Goal: Task Accomplishment & Management: Complete application form

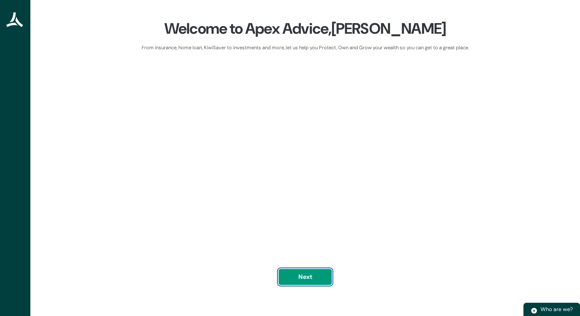
click at [310, 279] on button "Next" at bounding box center [304, 277] width 53 height 16
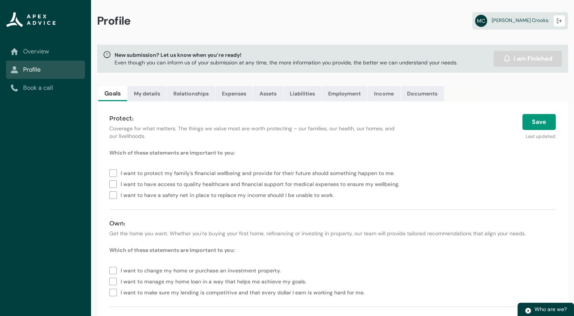
click at [115, 173] on label "I want to protect my family's financial wellbeing and provide for their future …" at bounding box center [253, 172] width 288 height 11
type lightning-checkbox-group "I want to protect my family's financial wellbeing and provide for their future …"
click at [115, 174] on label "I want to protect my family's financial wellbeing and provide for their future …" at bounding box center [253, 172] width 288 height 11
click at [157, 90] on link "My details" at bounding box center [146, 93] width 39 height 15
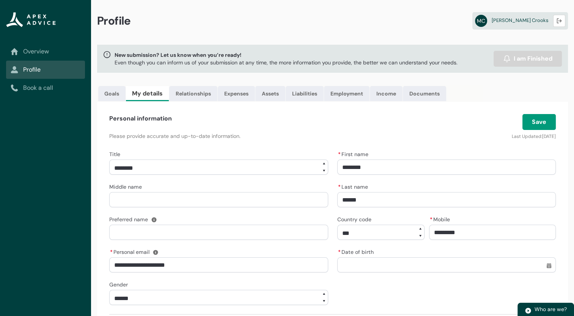
click at [434, 232] on input "*********" at bounding box center [492, 232] width 127 height 15
type lightning-primitive-input-simple "0273033630"
type input "**********"
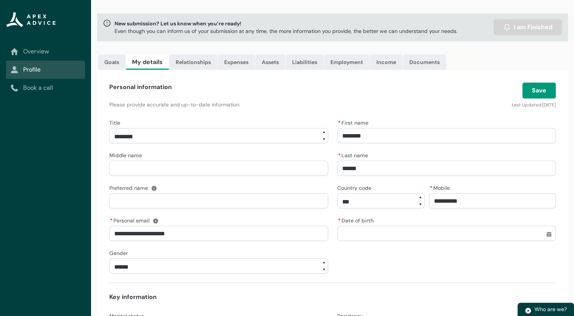
scroll to position [57, 0]
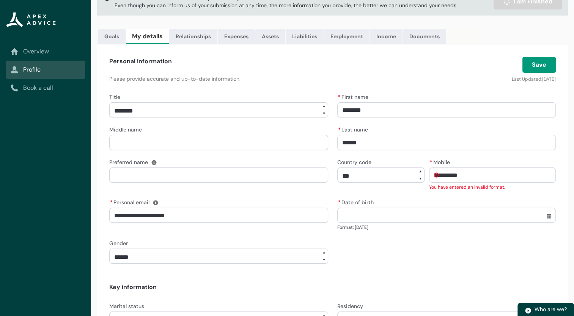
click at [363, 208] on input "* Date of birth" at bounding box center [446, 215] width 219 height 15
select select "Date picker: September"
type input "**********"
type lightning-datepicker "1991-08-20"
type lightning-input "1991-08-20"
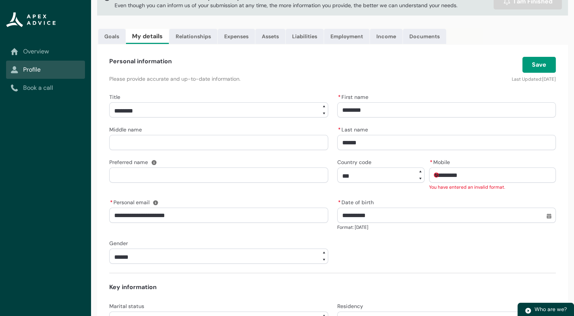
click at [439, 174] on input "**********" at bounding box center [492, 175] width 127 height 15
type lightning-primitive-input-simple "273033630"
type input "*********"
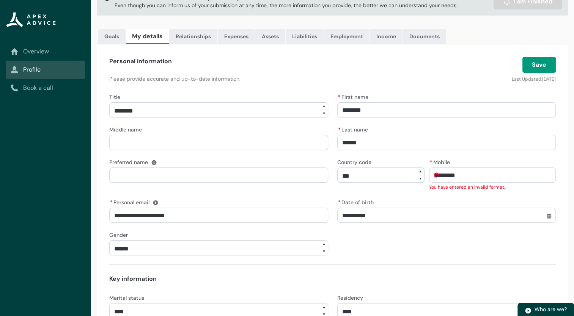
click at [439, 174] on input "*********" at bounding box center [492, 175] width 127 height 15
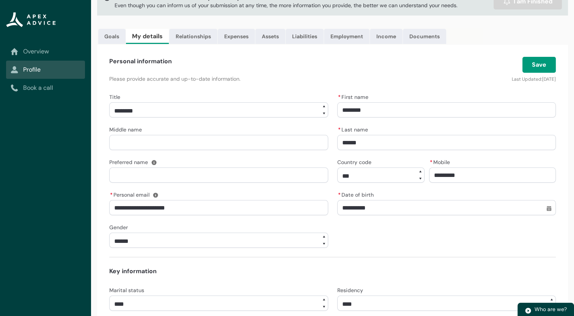
click at [324, 107] on select "**********" at bounding box center [218, 109] width 219 height 15
select select "****"
click at [109, 102] on select "**********" at bounding box center [218, 109] width 219 height 15
click at [190, 177] on input "Preferred name" at bounding box center [218, 175] width 219 height 15
type lightning-primitive-input-simple "M"
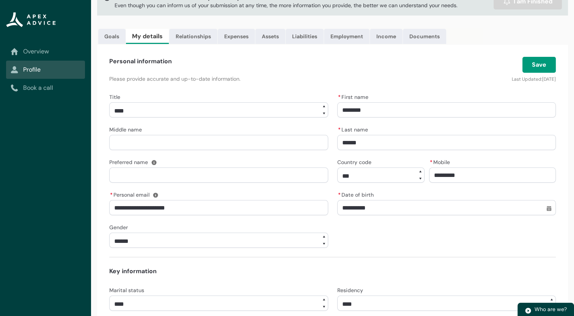
type input "*"
type lightning-primitive-input-simple "Ma"
type input "**"
type lightning-primitive-input-simple "Mar"
type input "***"
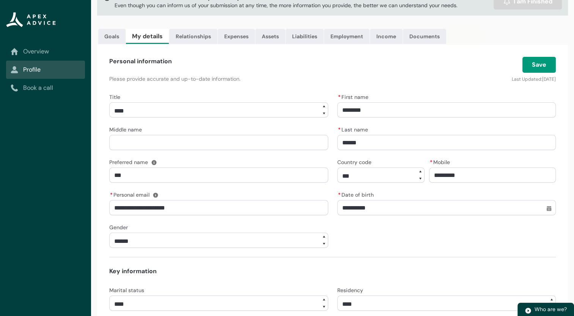
type lightning-primitive-input-simple "Mary"
type input "****"
type lightning-primitive-input-simple "Maryj"
type input "*****"
type lightning-primitive-input-simple "Maryja"
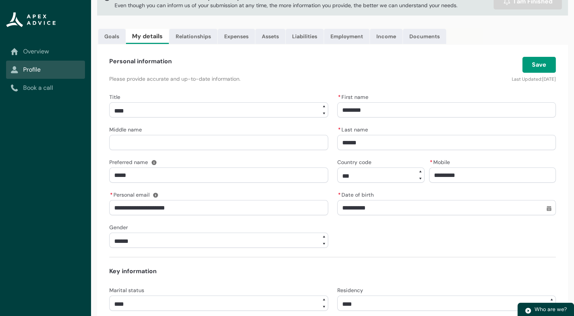
type input "******"
type lightning-primitive-input-simple "Maryjan"
type input "*******"
type lightning-primitive-input-simple "[PERSON_NAME]"
type input "********"
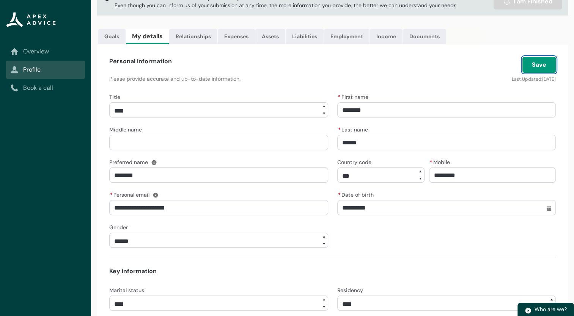
click at [543, 65] on button "Save" at bounding box center [538, 65] width 33 height 16
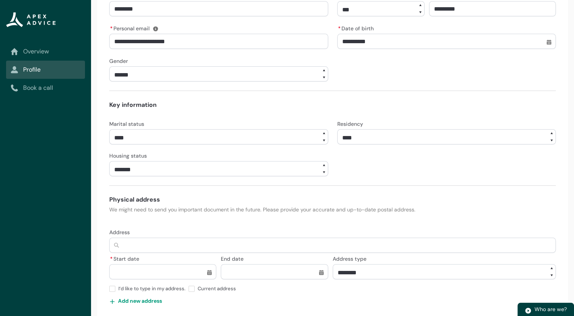
scroll to position [225, 0]
click at [324, 132] on select "**** ******* ****** ******** ******** ********* ******* *******" at bounding box center [218, 136] width 219 height 15
click at [383, 160] on div "**********" at bounding box center [332, 147] width 447 height 58
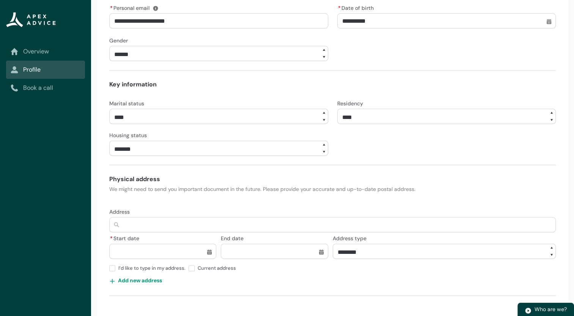
click at [140, 223] on input "Address" at bounding box center [332, 224] width 447 height 15
type lightning-primitive-input-simple "111 Richard Street, Opotiki 3122"
type input "**********"
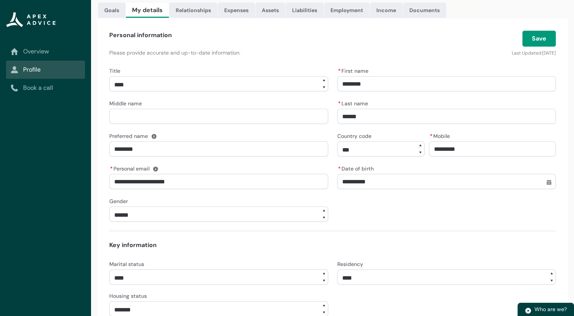
scroll to position [0, 0]
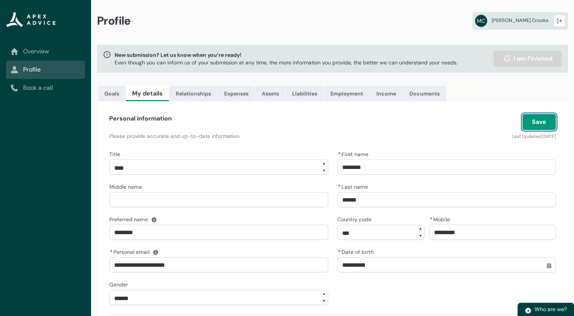
click at [545, 123] on button "Save" at bounding box center [538, 122] width 33 height 16
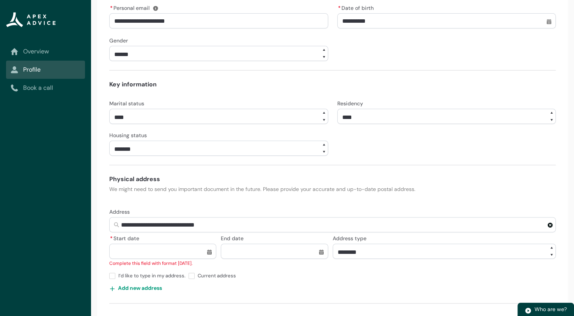
click at [551, 225] on lightning-primitive-icon "button" at bounding box center [550, 225] width 5 height 6
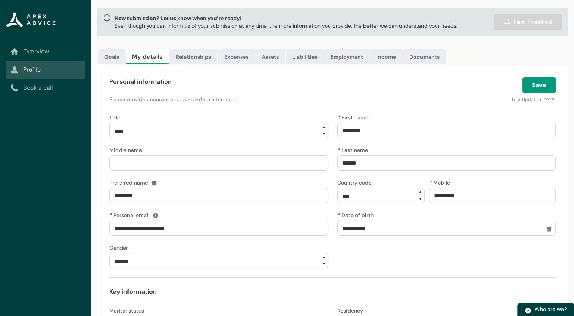
scroll to position [0, 0]
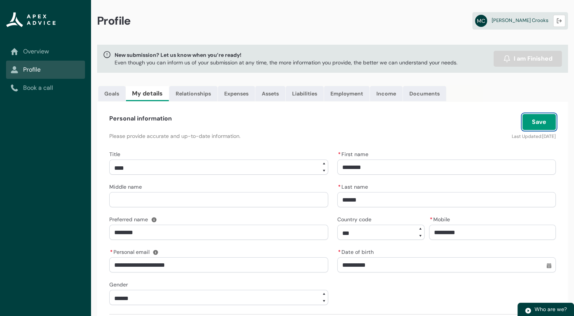
click at [538, 118] on button "Save" at bounding box center [538, 122] width 33 height 16
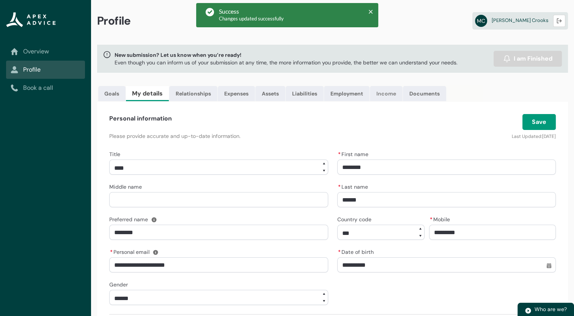
click at [381, 91] on link "Income" at bounding box center [386, 93] width 33 height 15
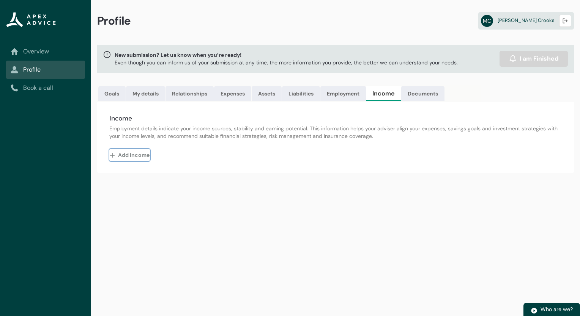
click at [140, 154] on button "Add income" at bounding box center [129, 155] width 41 height 12
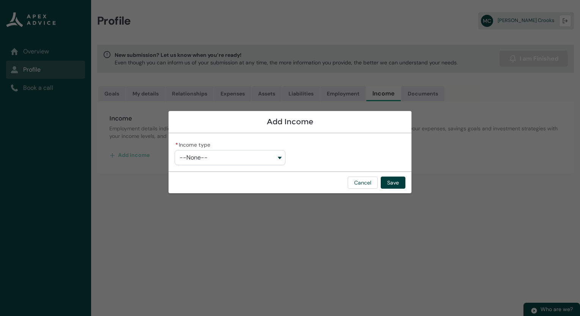
click at [283, 157] on button "--None--" at bounding box center [230, 157] width 111 height 15
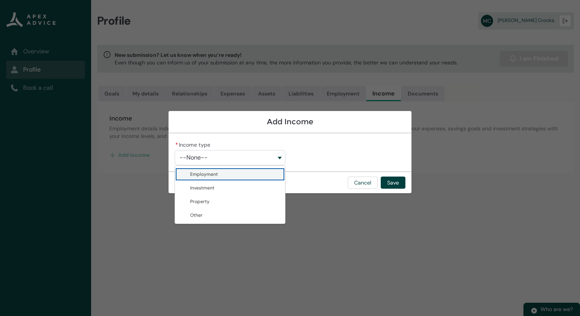
click at [259, 175] on span "Employment" at bounding box center [235, 175] width 90 height 8
type lightning-combobox "Employment"
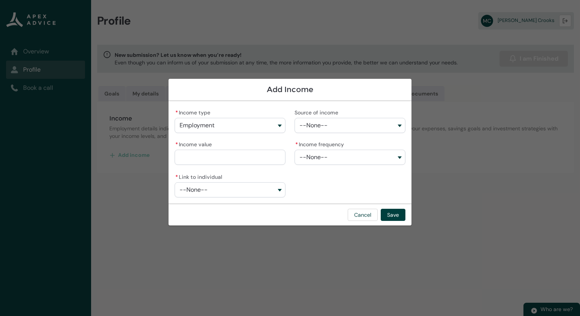
click at [398, 126] on button "--None--" at bounding box center [349, 125] width 111 height 15
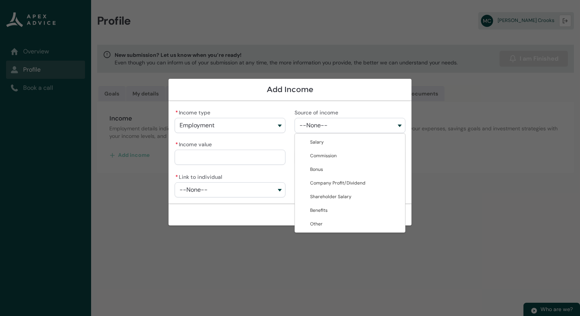
click at [476, 187] on section "Add Income * Income type Employment Employment Investment Property Other Source…" at bounding box center [290, 158] width 580 height 316
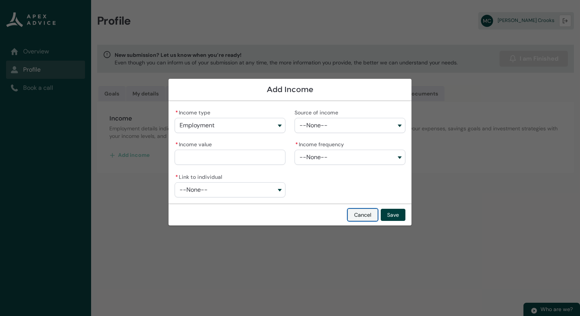
click at [366, 210] on button "Cancel" at bounding box center [363, 215] width 30 height 12
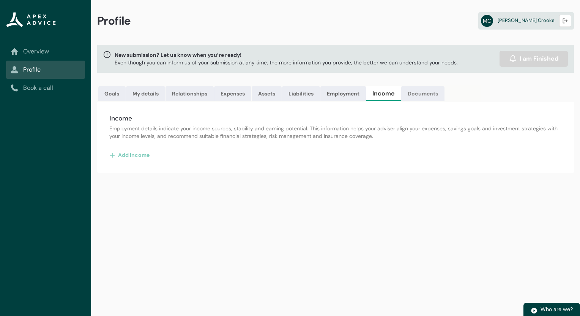
click at [412, 95] on link "Documents" at bounding box center [422, 93] width 43 height 15
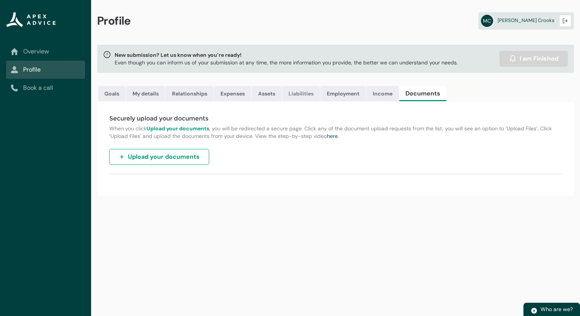
click at [304, 95] on link "Liabilities" at bounding box center [301, 93] width 38 height 15
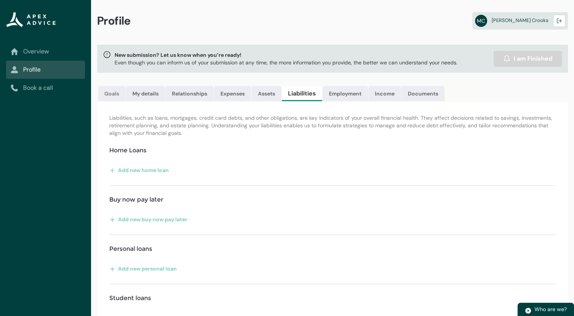
click at [116, 98] on link "Goals" at bounding box center [111, 93] width 27 height 15
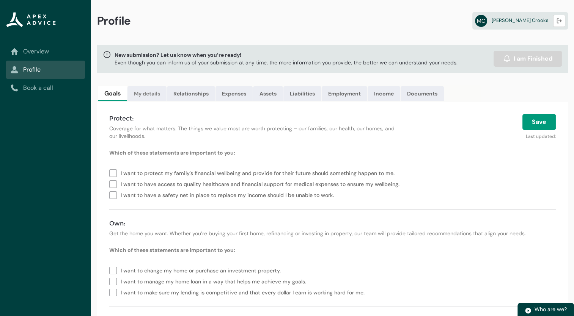
click at [143, 98] on link "My details" at bounding box center [146, 93] width 39 height 15
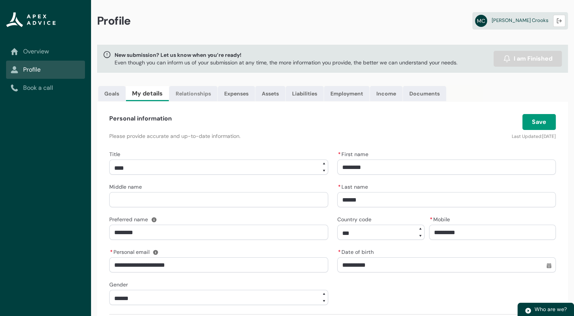
click at [193, 96] on link "Relationships" at bounding box center [193, 93] width 48 height 15
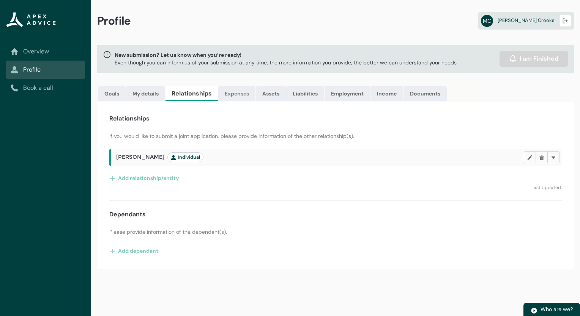
click at [234, 92] on link "Expenses" at bounding box center [236, 93] width 37 height 15
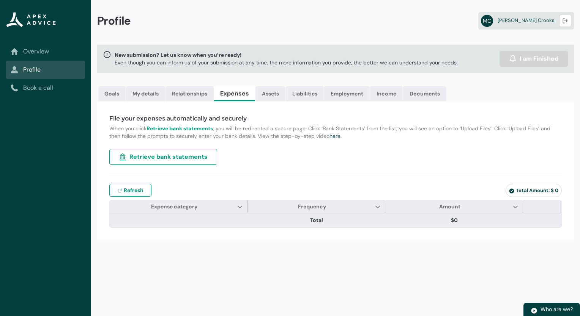
click at [189, 157] on span "Retrieve bank statements" at bounding box center [168, 157] width 78 height 9
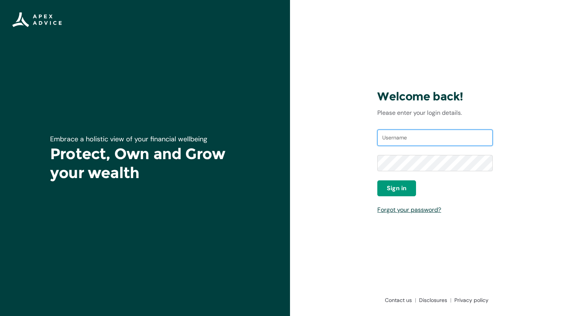
click at [405, 140] on input "Username" at bounding box center [434, 138] width 115 height 17
type input "mary-janec@odc.govt.nz"
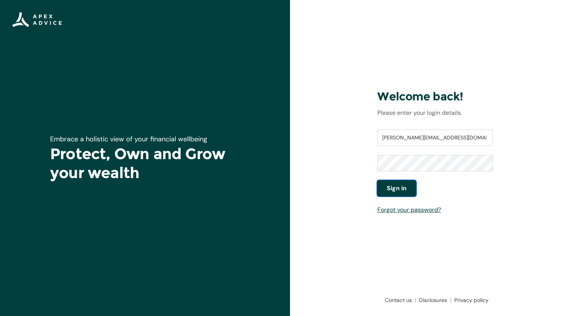
click at [410, 183] on button "Sign in" at bounding box center [396, 189] width 39 height 16
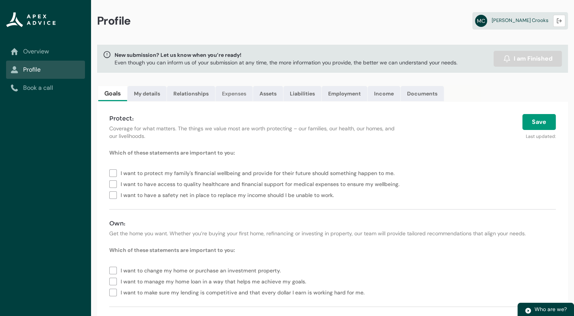
click at [237, 94] on link "Expenses" at bounding box center [234, 93] width 37 height 15
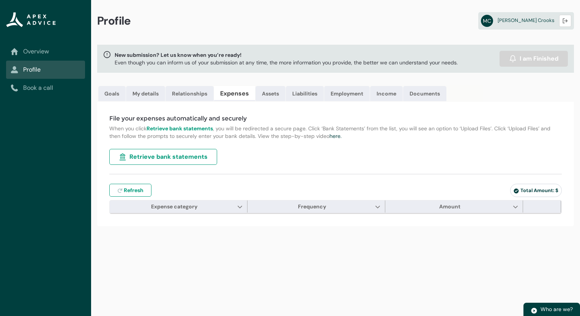
type input "***"
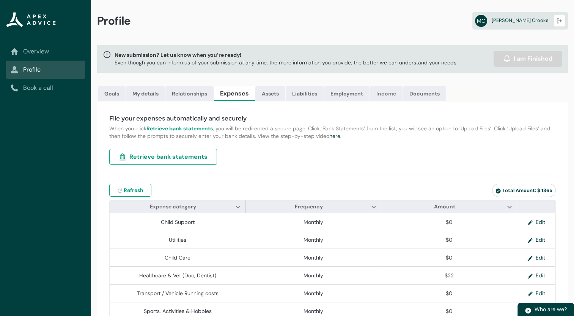
click at [385, 94] on link "Income" at bounding box center [386, 93] width 33 height 15
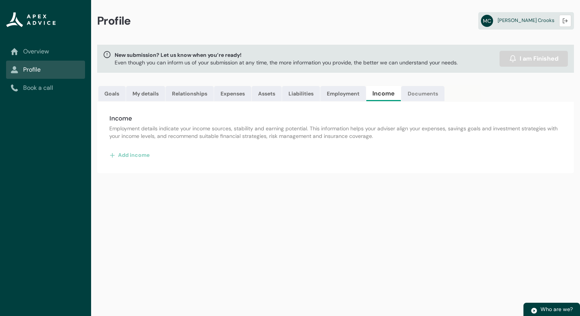
click at [427, 93] on link "Documents" at bounding box center [422, 93] width 43 height 15
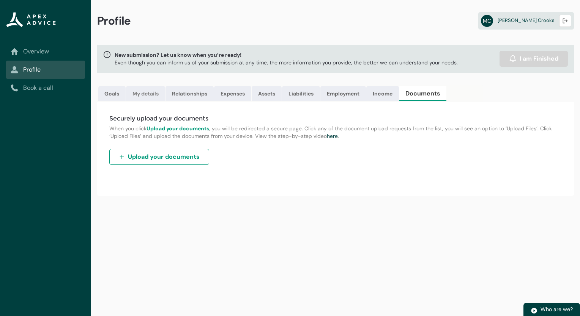
click at [150, 93] on link "My details" at bounding box center [145, 93] width 39 height 15
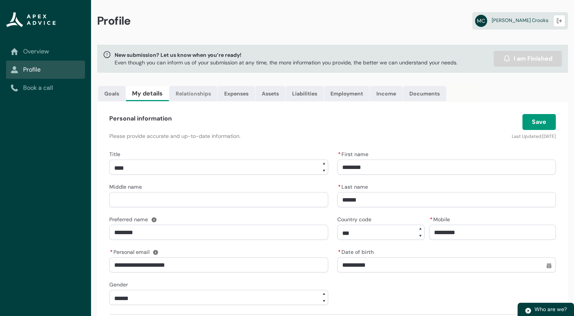
click at [195, 93] on link "Relationships" at bounding box center [193, 93] width 48 height 15
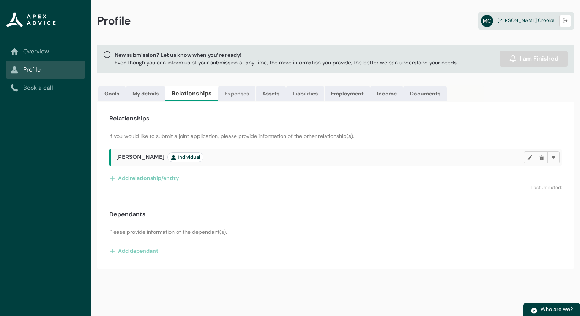
click at [243, 98] on link "Expenses" at bounding box center [236, 93] width 37 height 15
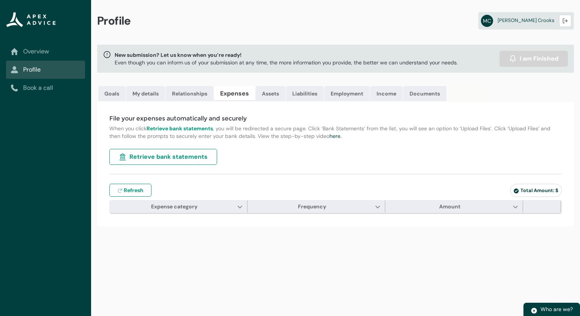
type input "***"
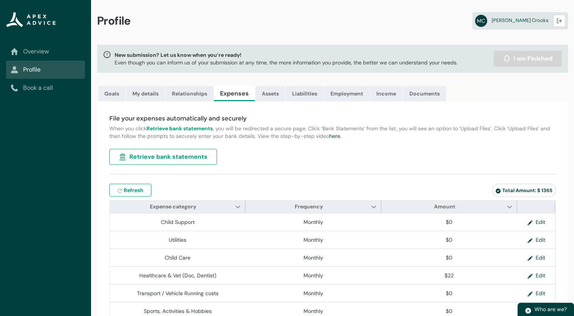
click at [159, 156] on span "Retrieve bank statements" at bounding box center [168, 157] width 78 height 9
click at [269, 94] on link "Assets" at bounding box center [270, 93] width 30 height 15
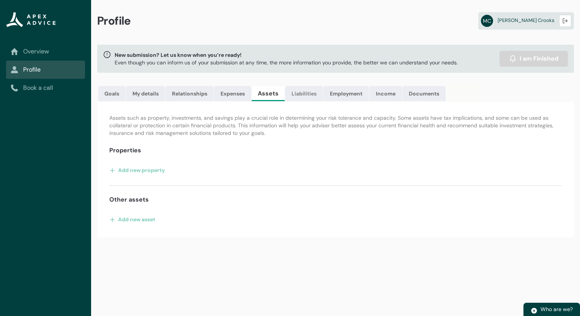
click at [299, 90] on link "Liabilities" at bounding box center [304, 93] width 38 height 15
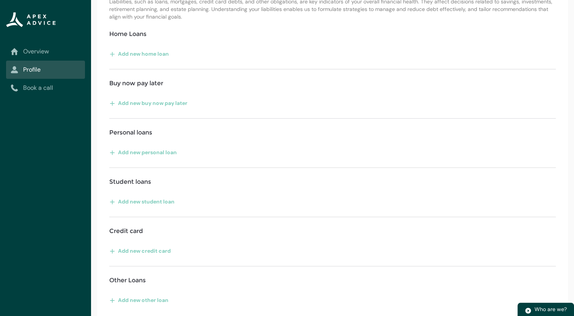
scroll to position [117, 0]
click at [129, 296] on button "Add new other loan" at bounding box center [139, 300] width 60 height 12
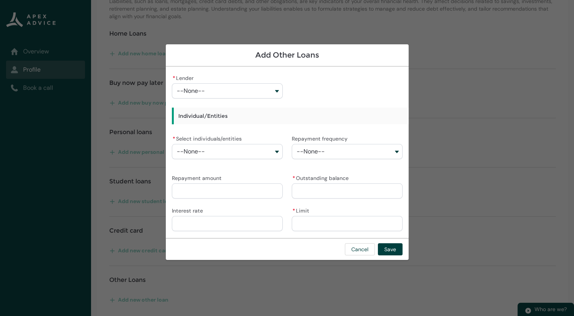
click at [276, 91] on button "--None--" at bounding box center [227, 90] width 111 height 15
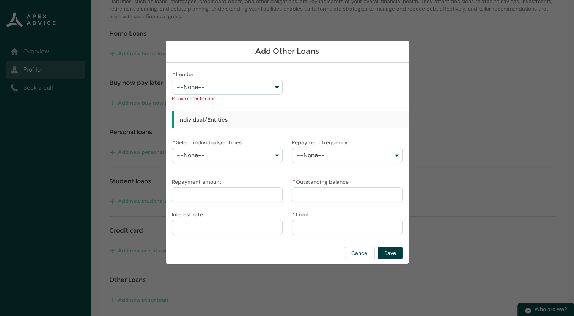
click at [488, 55] on section "Add Other Loans * Lender --None-- Westpac Banking Corporation Generate AA Life …" at bounding box center [287, 158] width 574 height 316
click at [354, 250] on button "Cancel" at bounding box center [360, 253] width 30 height 12
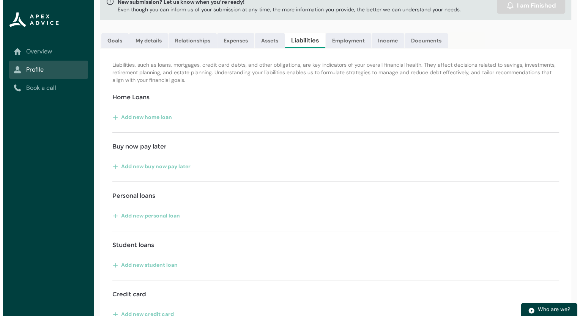
scroll to position [0, 0]
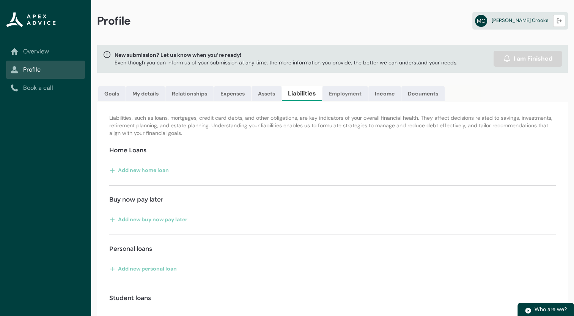
click at [338, 96] on link "Employment" at bounding box center [346, 93] width 46 height 15
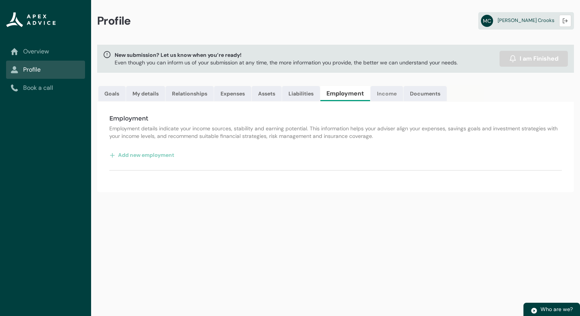
click at [388, 93] on link "Income" at bounding box center [386, 93] width 33 height 15
click at [425, 92] on link "Documents" at bounding box center [422, 93] width 43 height 15
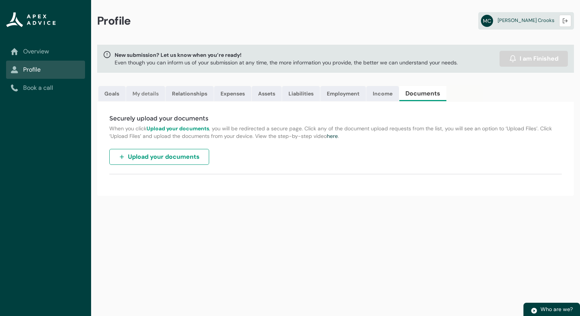
click at [147, 95] on link "My details" at bounding box center [145, 93] width 39 height 15
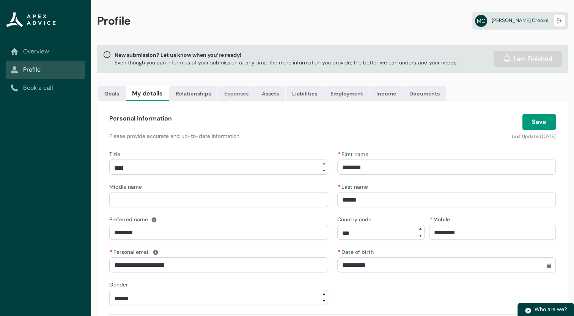
click at [244, 93] on link "Expenses" at bounding box center [236, 93] width 37 height 15
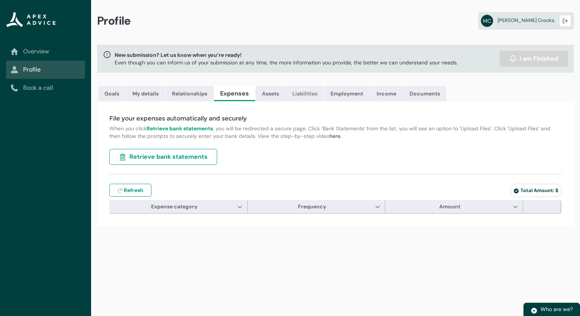
type input "***"
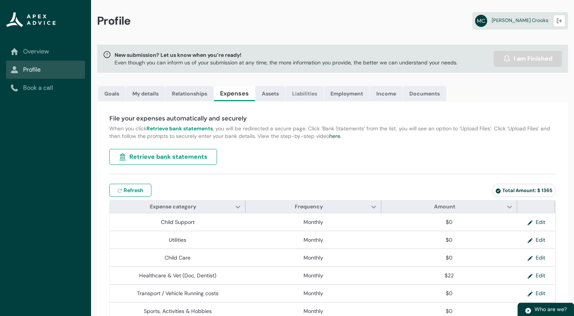
click at [304, 94] on link "Liabilities" at bounding box center [305, 93] width 38 height 15
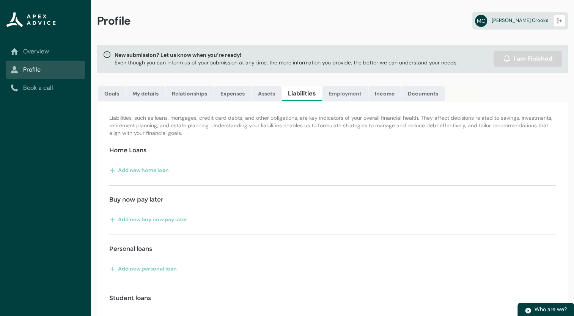
click at [345, 90] on link "Employment" at bounding box center [346, 93] width 46 height 15
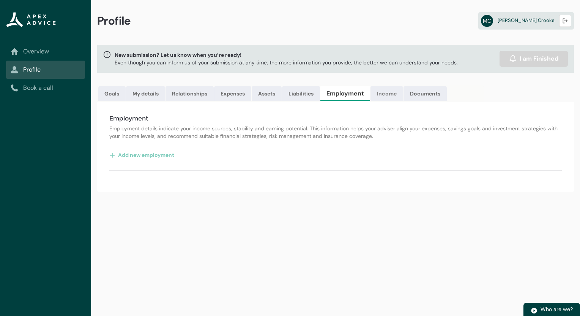
click at [393, 94] on link "Income" at bounding box center [386, 93] width 33 height 15
click at [411, 98] on link "Documents" at bounding box center [422, 93] width 43 height 15
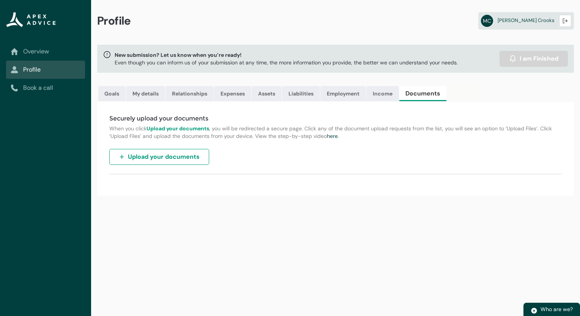
click at [42, 54] on link "Overview" at bounding box center [46, 51] width 70 height 9
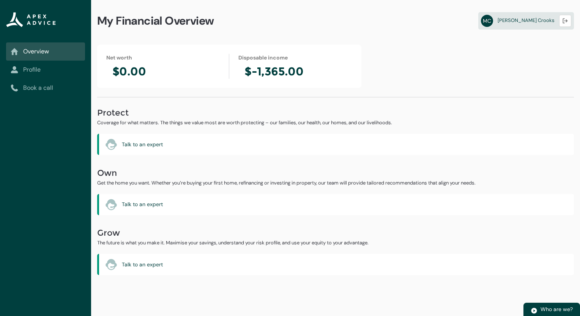
click at [46, 72] on link "Profile" at bounding box center [46, 69] width 70 height 9
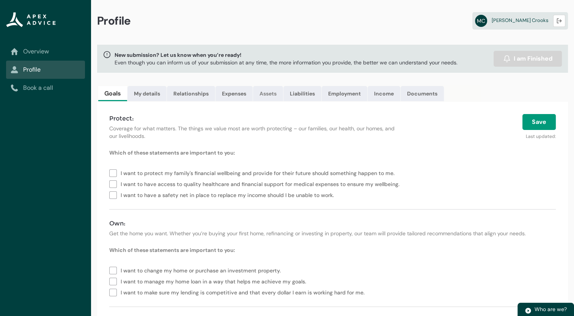
click at [271, 90] on link "Assets" at bounding box center [268, 93] width 30 height 15
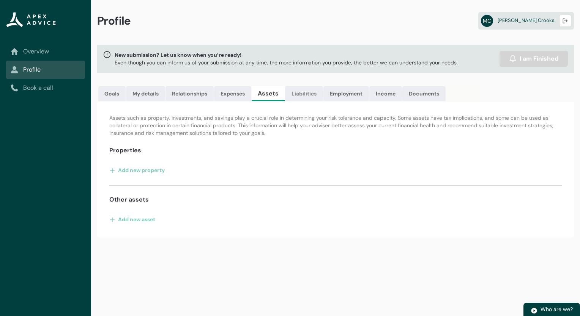
click at [304, 90] on link "Liabilities" at bounding box center [304, 93] width 38 height 15
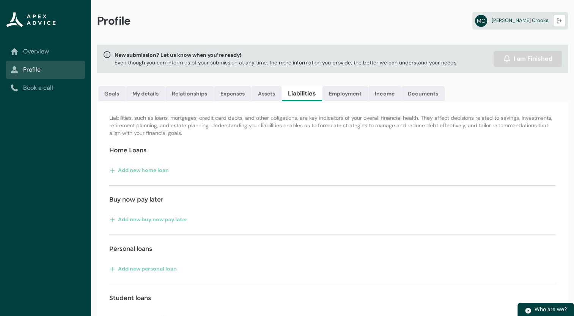
click at [41, 57] on lightning-vertical-navigation-item-icon "Overview" at bounding box center [45, 51] width 79 height 18
click at [41, 49] on link "Overview" at bounding box center [46, 51] width 70 height 9
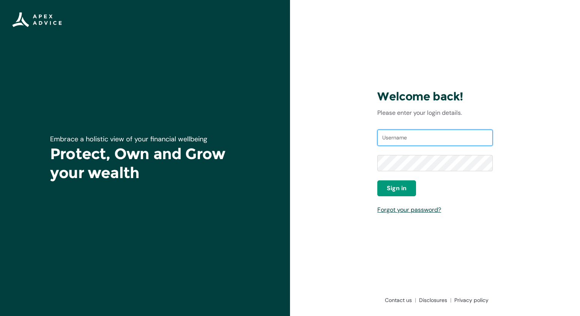
click at [408, 136] on input "Username" at bounding box center [434, 138] width 115 height 17
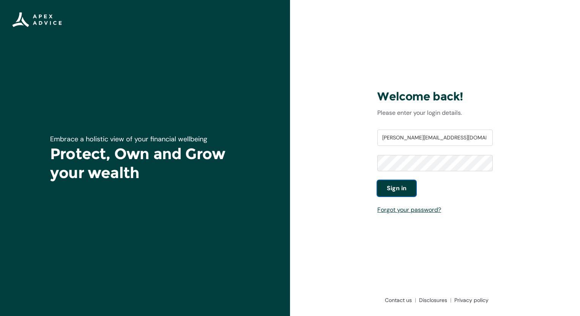
click at [400, 192] on span "Sign in" at bounding box center [397, 188] width 20 height 9
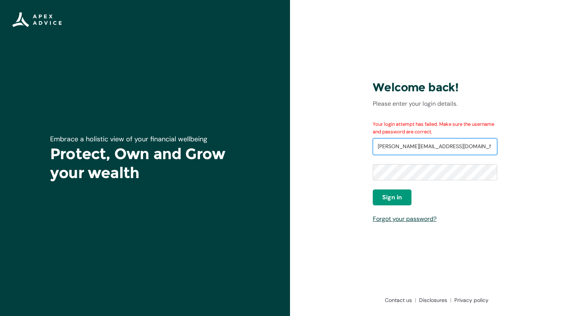
click at [433, 146] on input "[PERSON_NAME][EMAIL_ADDRESS][DOMAIN_NAME]" at bounding box center [435, 146] width 124 height 17
type input "[PERSON_NAME][EMAIL_ADDRESS][DOMAIN_NAME]"
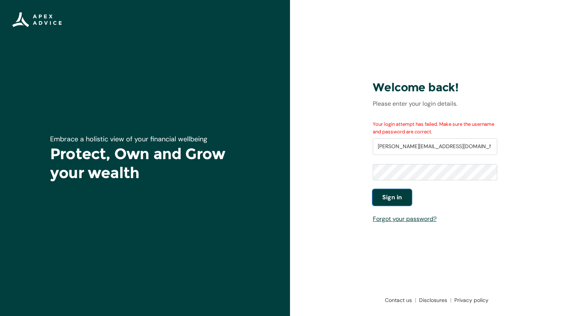
click at [398, 195] on span "Sign in" at bounding box center [392, 197] width 20 height 9
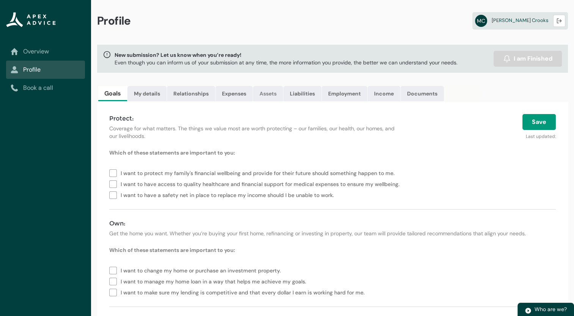
click at [270, 99] on link "Assets" at bounding box center [268, 93] width 30 height 15
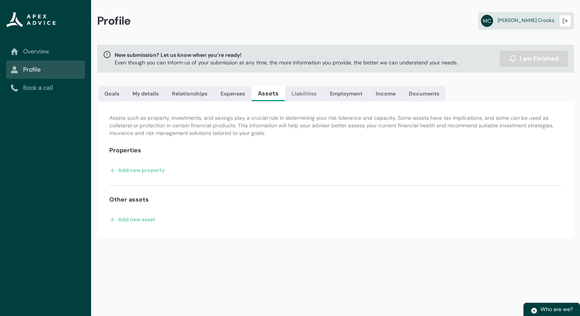
click at [303, 93] on link "Liabilities" at bounding box center [304, 93] width 38 height 15
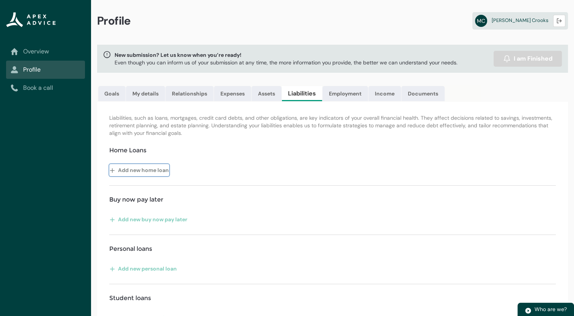
click at [123, 167] on button "Add new home loan" at bounding box center [139, 170] width 60 height 12
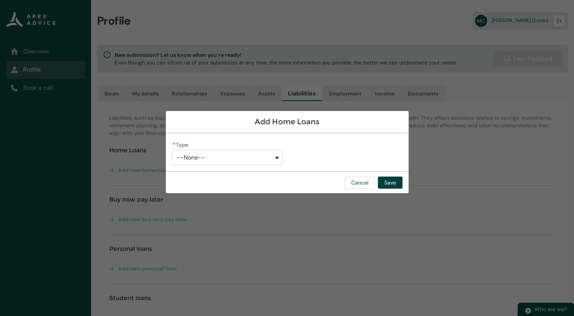
click at [278, 159] on button "--None--" at bounding box center [227, 157] width 111 height 15
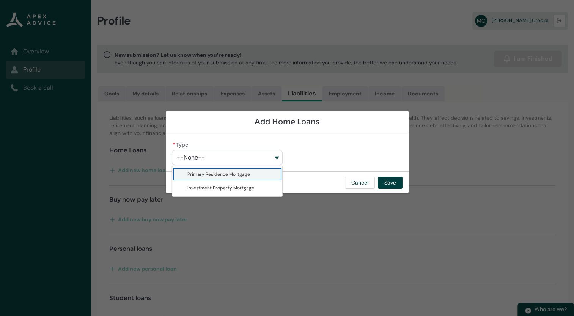
click at [241, 174] on span "Primary Residence Mortgage" at bounding box center [218, 174] width 63 height 6
type lightning-combobox "Primary Residence Mortgage"
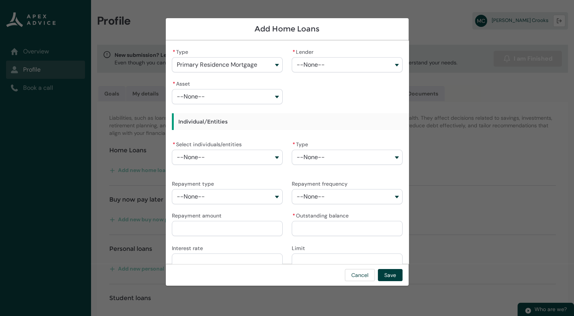
click at [389, 63] on button "--None--" at bounding box center [347, 64] width 111 height 15
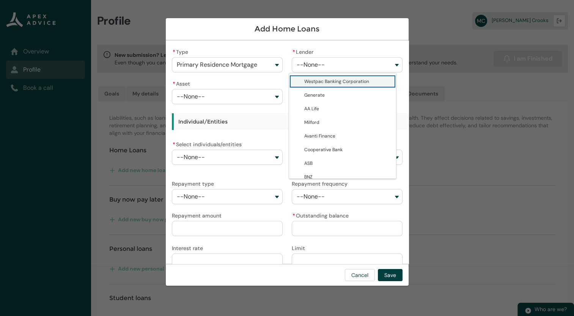
click at [335, 80] on span "Westpac Banking Corporation" at bounding box center [336, 82] width 65 height 6
type lightning-combobox "0017F00000tNx2cQAC"
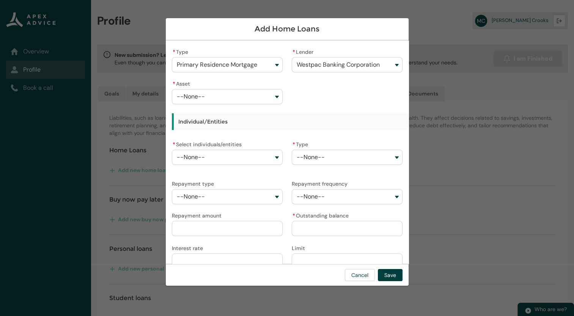
click at [389, 65] on button "Westpac Banking Corporation" at bounding box center [347, 64] width 111 height 15
click at [273, 98] on button "--None--" at bounding box center [227, 96] width 111 height 15
click at [274, 95] on button "--None--" at bounding box center [227, 96] width 111 height 15
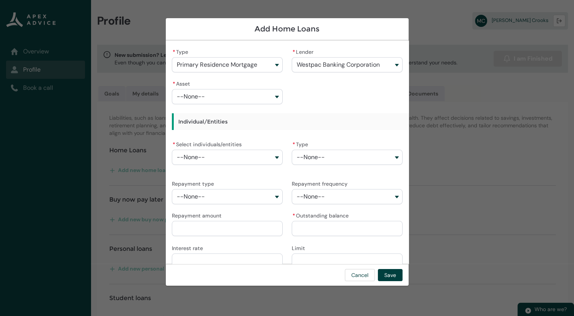
click at [274, 95] on button "--None--" at bounding box center [227, 96] width 111 height 15
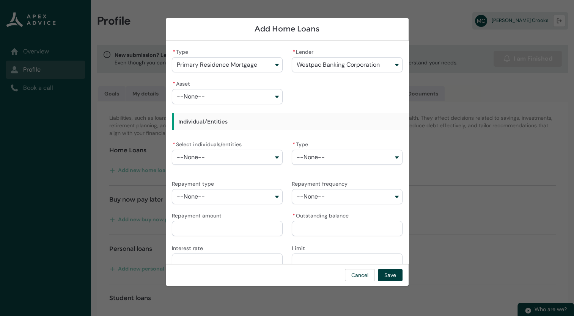
click at [274, 95] on button "--None--" at bounding box center [227, 96] width 111 height 15
click at [270, 155] on div "* Select individuals/entities --None--" at bounding box center [227, 152] width 111 height 26
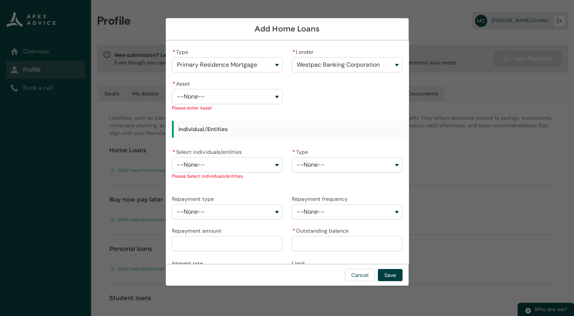
click at [274, 98] on button "--None--" at bounding box center [227, 96] width 111 height 15
click at [212, 96] on button "--None--" at bounding box center [227, 96] width 111 height 15
click at [195, 91] on button "--None--" at bounding box center [227, 96] width 111 height 15
click at [196, 96] on span "--None--" at bounding box center [191, 96] width 28 height 7
click at [273, 166] on button "--None--" at bounding box center [227, 164] width 111 height 15
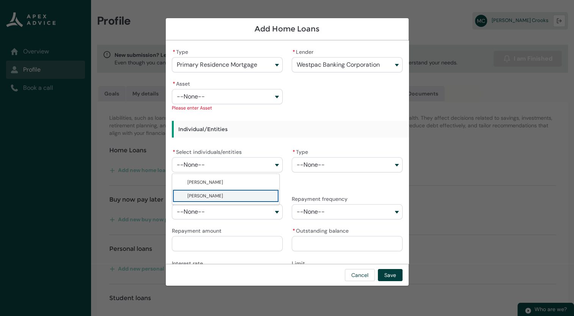
click at [242, 196] on span "Maryjane Crooks" at bounding box center [230, 196] width 87 height 8
type lightning-combobox "001Q9000010spl0IAA"
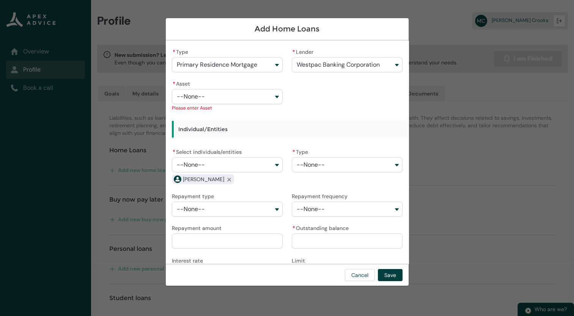
click at [392, 165] on button "--None--" at bounding box center [347, 164] width 111 height 15
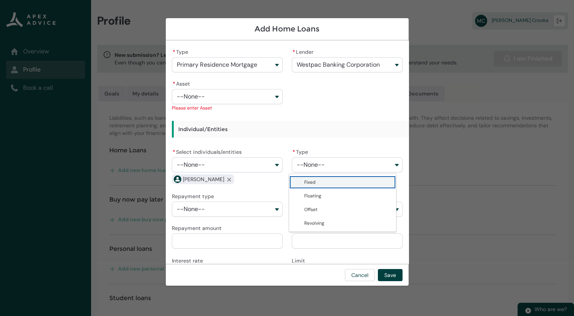
click at [339, 184] on span "Fixed" at bounding box center [347, 183] width 87 height 8
type lightning-combobox "Fixed"
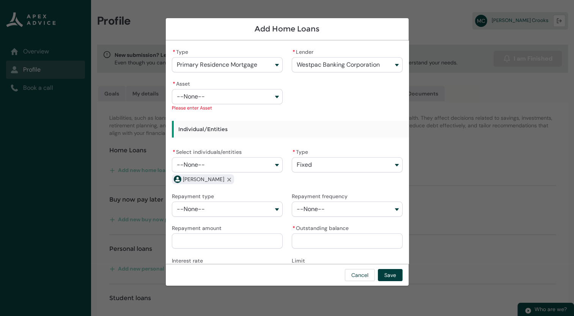
click at [275, 210] on button "--None--" at bounding box center [227, 209] width 111 height 15
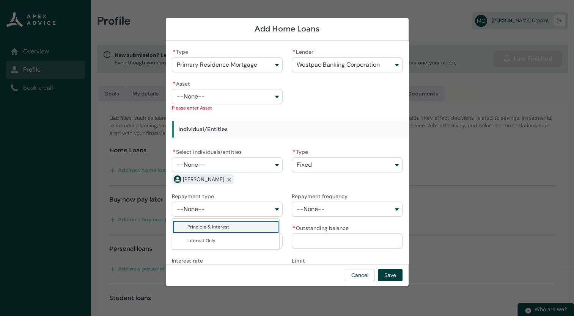
click at [245, 223] on span "Principle & Interest" at bounding box center [230, 227] width 87 height 8
type lightning-combobox "Principle & Interest"
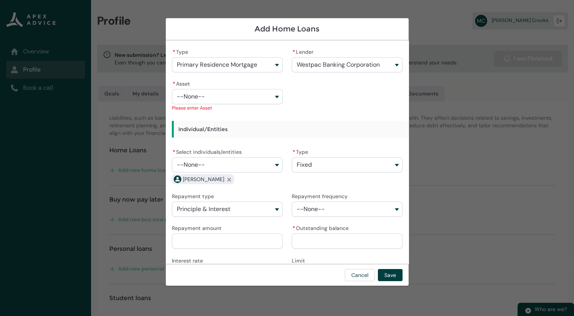
click at [389, 209] on button "--None--" at bounding box center [347, 209] width 111 height 15
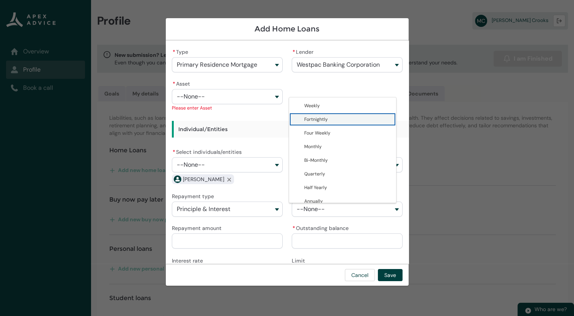
click at [314, 120] on span "Fortnightly" at bounding box center [316, 119] width 24 height 6
type lightning-combobox "Fortnightly"
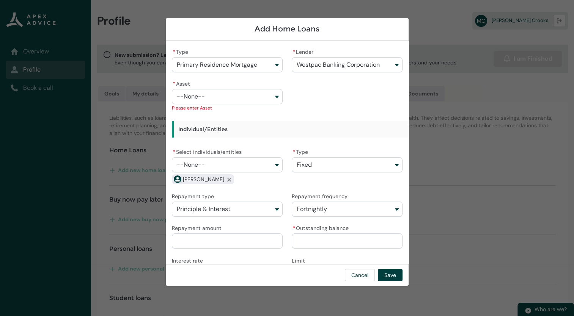
click at [196, 239] on input "Repayment amount" at bounding box center [227, 241] width 111 height 15
type lightning-primitive-input-simple "6"
type input "*"
type lightning-primitive-input-simple "68"
type input "**"
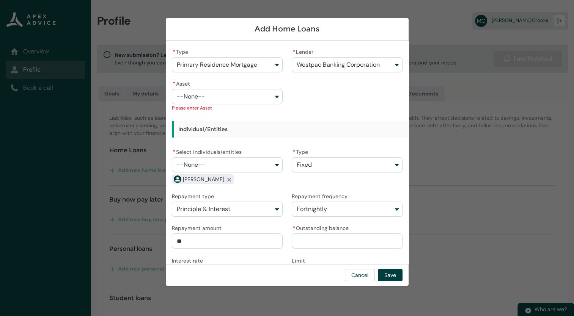
type lightning-primitive-input-simple "683"
type input "*******"
click at [307, 247] on input "* Outstanding balance" at bounding box center [347, 241] width 111 height 15
type lightning-primitive-input-simple "2"
type input "*"
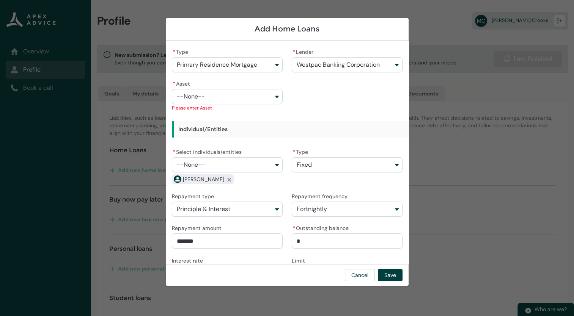
type lightning-primitive-input-simple "26"
type input "**"
type lightning-primitive-input-simple "264"
type input "****"
type lightning-primitive-input-simple "2644"
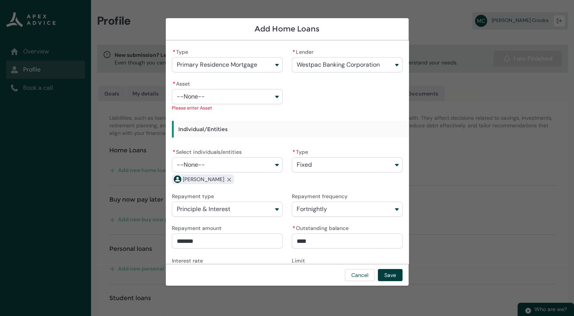
type input "*****"
type lightning-primitive-input-simple "26447"
type input "******"
type lightning-primitive-input-simple "264475"
type input "*******"
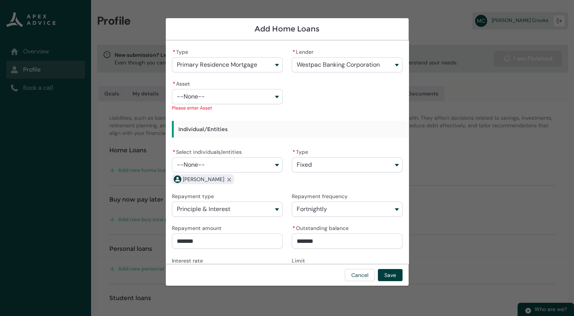
type lightning-primitive-input-simple "264475."
type input "********"
type lightning-primitive-input-simple "264475.0"
type input "*********"
type lightning-primitive-input-simple "264475.00"
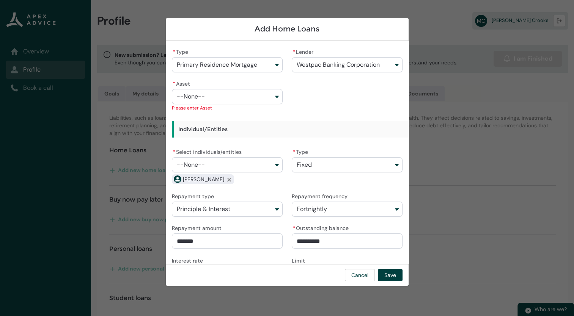
type input "**********"
click at [275, 167] on button "--None--" at bounding box center [227, 164] width 111 height 15
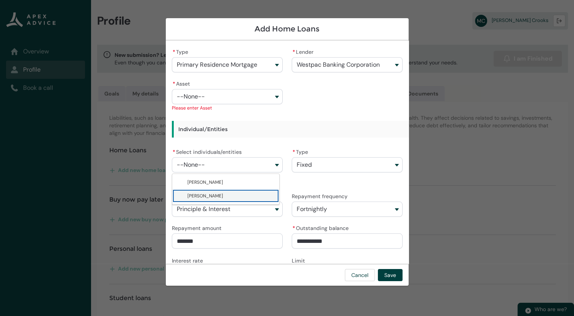
click at [234, 197] on span "Maryjane Crooks" at bounding box center [230, 196] width 87 height 8
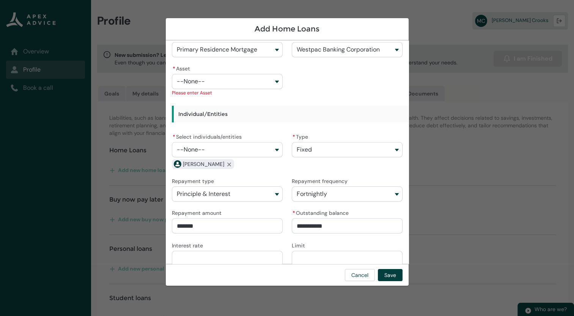
scroll to position [24, 0]
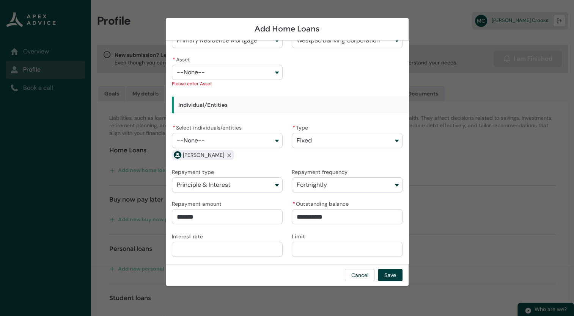
click at [319, 244] on input "Limit" at bounding box center [347, 249] width 111 height 15
type lightning-primitive-input-simple "2"
type input "*"
type lightning-primitive-input-simple "26"
type input "**"
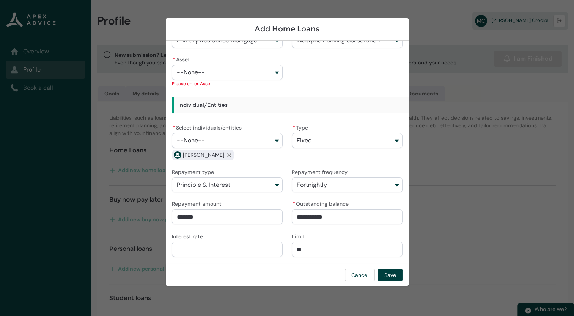
type lightning-primitive-input-simple "264"
type input "***"
type lightning-primitive-input-simple "264."
type input "****"
type lightning-primitive-input-simple "264.4"
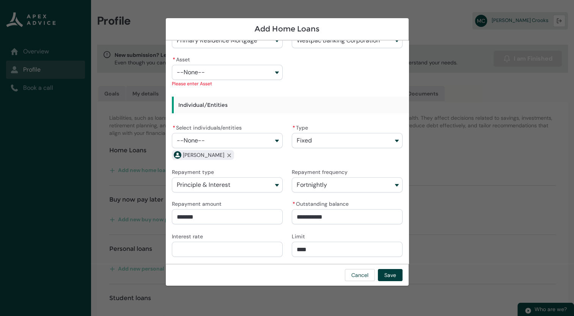
type input "*****"
type lightning-primitive-input-simple "264.47"
type input "******"
type lightning-primitive-input-simple "264.475"
type input "*******"
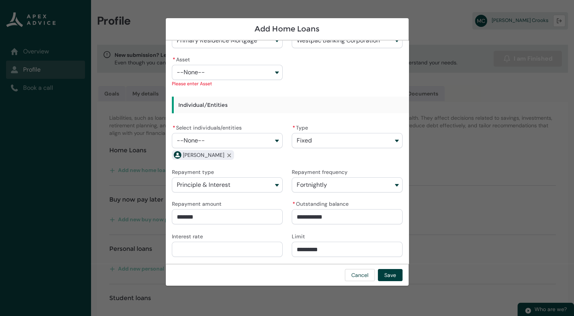
type input "**********"
click at [307, 250] on input "**********" at bounding box center [347, 249] width 111 height 15
type lightning-primitive-input-simple "264475.00"
type input "**********"
click at [195, 250] on input "Interest rate" at bounding box center [227, 249] width 111 height 15
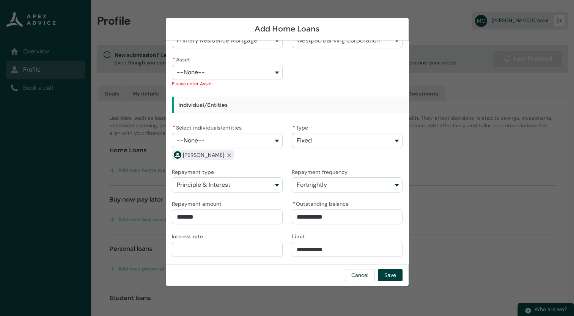
type lightning-primitive-input-simple "4"
type input "*"
type lightning-primitive-input-simple "4."
type input "**"
type lightning-primitive-input-simple "4.9"
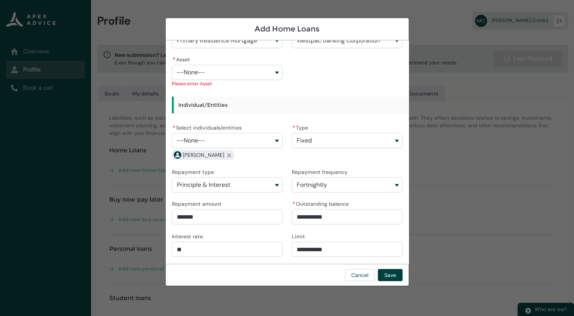
type input "***"
type lightning-primitive-input-simple "4.99"
type input "****"
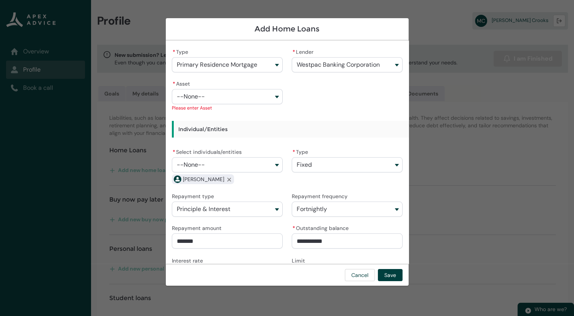
click at [273, 98] on button "--None--" at bounding box center [227, 96] width 111 height 15
click at [274, 96] on button "--None--" at bounding box center [227, 96] width 111 height 15
click at [190, 95] on span "--None--" at bounding box center [191, 96] width 28 height 7
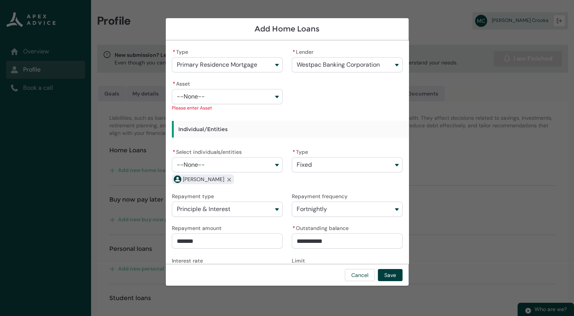
click at [190, 95] on span "--None--" at bounding box center [191, 96] width 28 height 7
click at [274, 67] on button "Primary Residence Mortgage" at bounding box center [227, 64] width 111 height 15
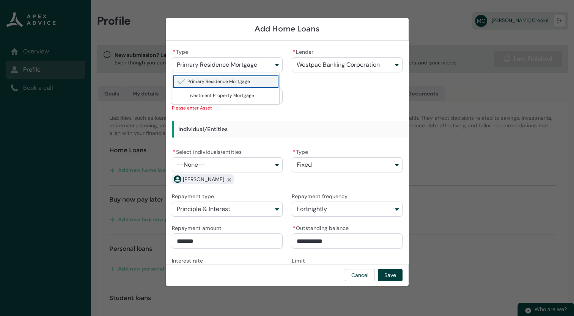
click at [246, 82] on span "Primary Residence Mortgage" at bounding box center [218, 82] width 63 height 6
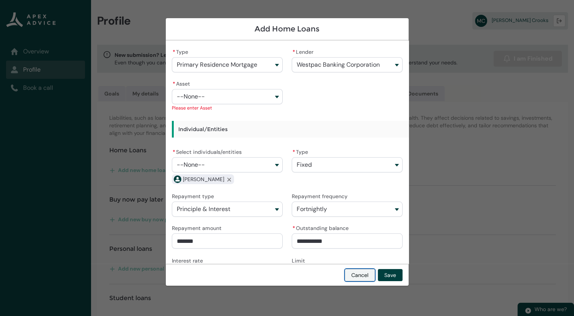
click at [361, 273] on button "Cancel" at bounding box center [360, 275] width 30 height 12
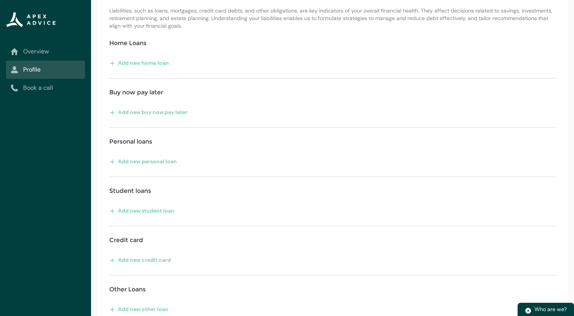
scroll to position [117, 0]
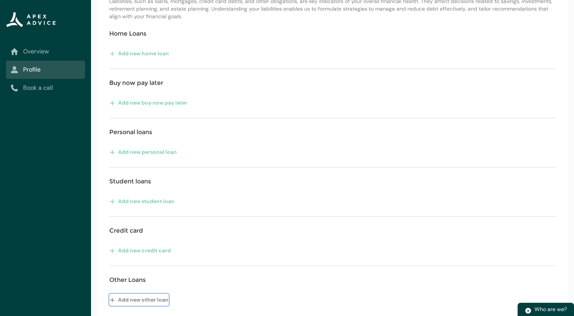
click at [134, 296] on button "Add new other loan" at bounding box center [139, 300] width 60 height 12
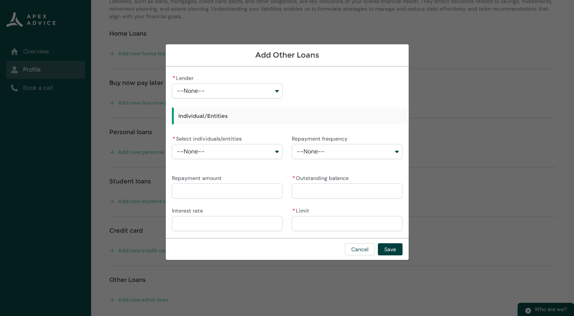
click at [277, 90] on button "--None--" at bounding box center [227, 90] width 111 height 15
click at [229, 89] on button "--None--" at bounding box center [227, 90] width 111 height 15
click at [362, 250] on button "Cancel" at bounding box center [360, 250] width 30 height 12
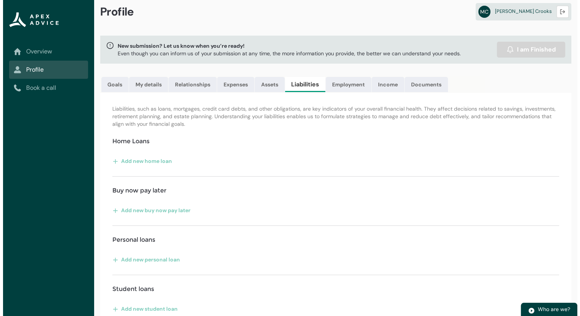
scroll to position [0, 0]
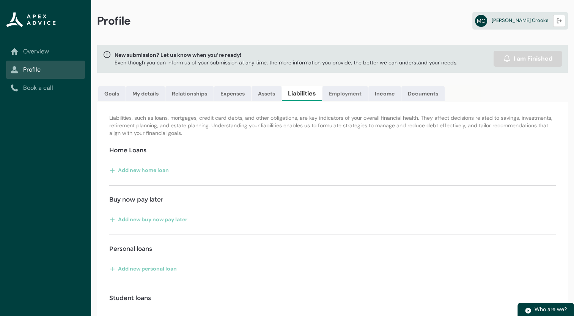
click at [363, 95] on link "Employment" at bounding box center [346, 93] width 46 height 15
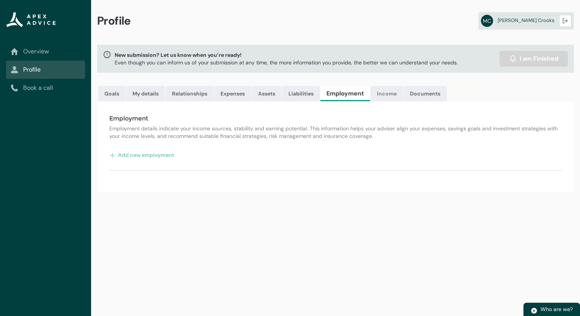
click at [395, 90] on link "Income" at bounding box center [386, 93] width 33 height 15
click at [423, 96] on link "Documents" at bounding box center [422, 93] width 43 height 15
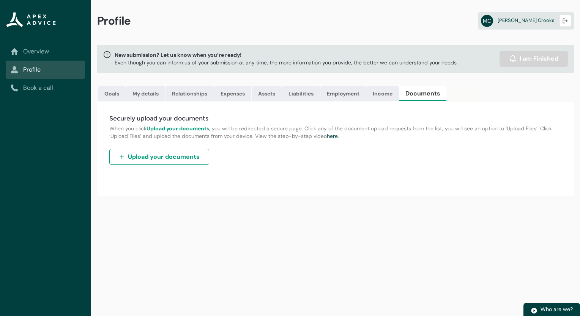
click at [43, 57] on lightning-vertical-navigation-item-icon "Overview" at bounding box center [45, 51] width 79 height 18
click at [42, 52] on link "Overview" at bounding box center [46, 51] width 70 height 9
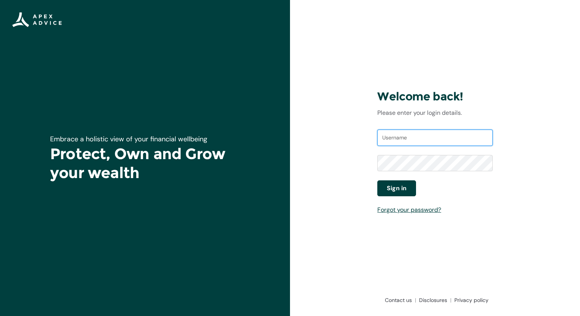
type input "[PERSON_NAME][EMAIL_ADDRESS][DOMAIN_NAME]"
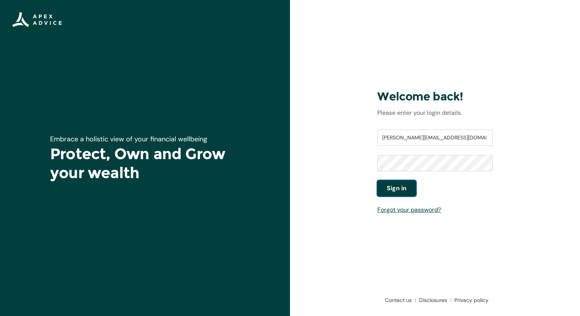
click at [395, 192] on span "Sign in" at bounding box center [397, 188] width 20 height 9
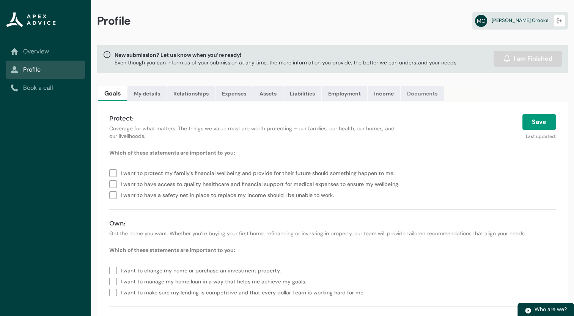
click at [414, 93] on link "Documents" at bounding box center [422, 93] width 43 height 15
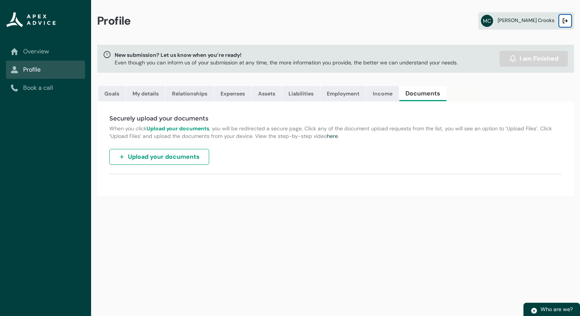
click at [568, 20] on button "Logout" at bounding box center [565, 21] width 12 height 12
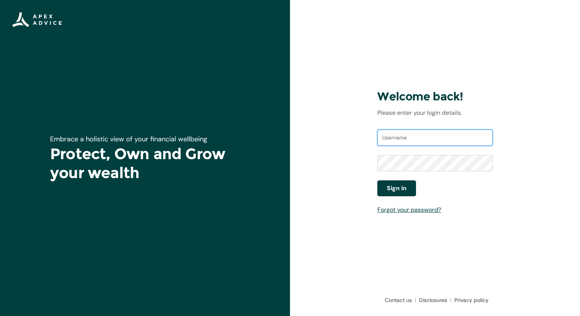
type input "[PERSON_NAME][EMAIL_ADDRESS][DOMAIN_NAME]"
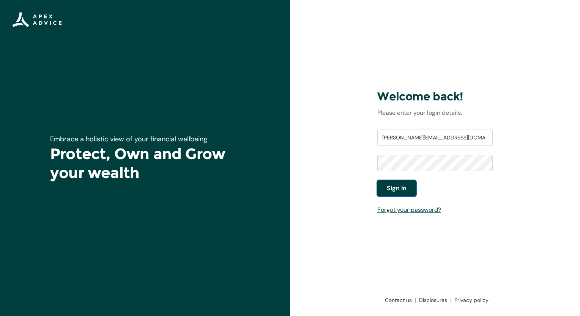
click at [399, 190] on span "Sign in" at bounding box center [397, 188] width 20 height 9
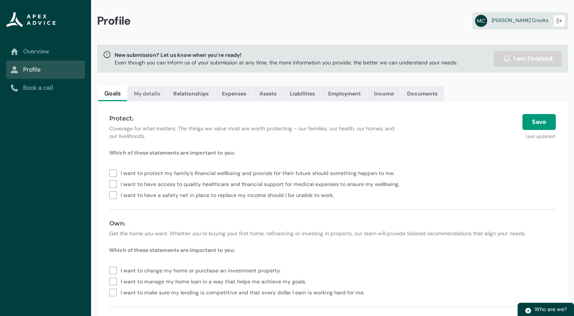
click at [154, 93] on link "My details" at bounding box center [146, 93] width 39 height 15
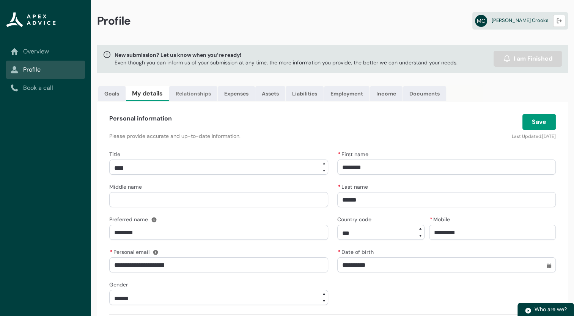
click at [190, 93] on link "Relationships" at bounding box center [193, 93] width 48 height 15
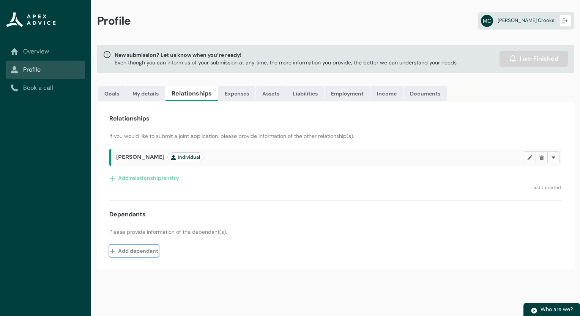
click at [135, 250] on button "Add dependant" at bounding box center [133, 251] width 49 height 12
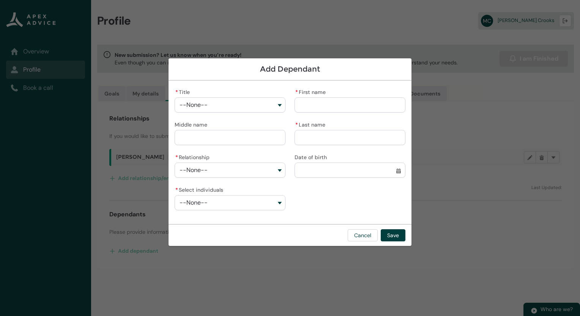
click at [280, 104] on button "--None--" at bounding box center [230, 105] width 111 height 15
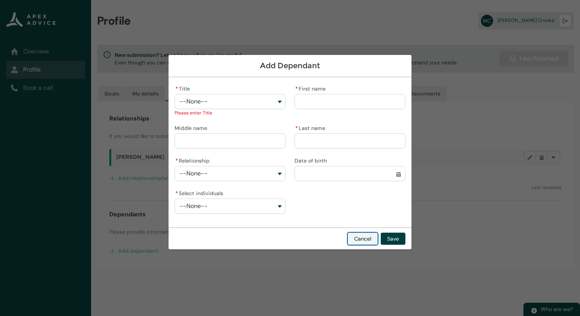
click at [360, 234] on button "Cancel" at bounding box center [363, 239] width 30 height 12
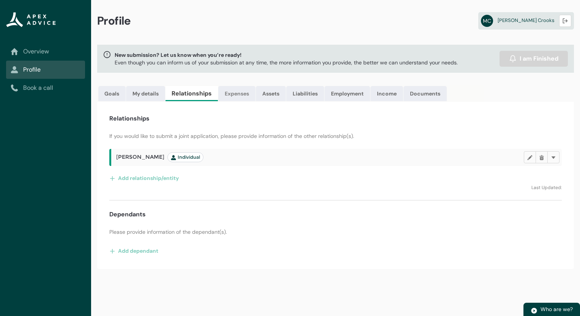
click at [237, 94] on link "Expenses" at bounding box center [236, 93] width 37 height 15
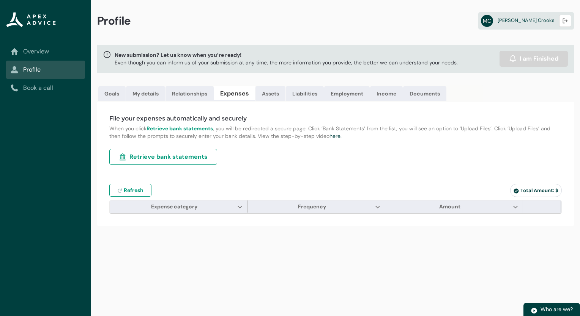
type input "***"
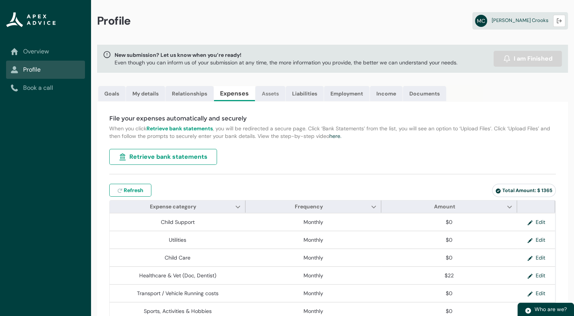
click at [274, 93] on link "Assets" at bounding box center [270, 93] width 30 height 15
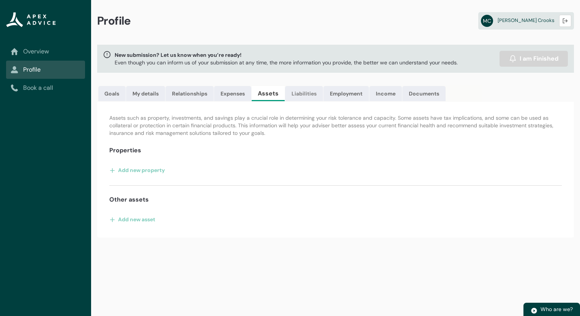
click at [311, 90] on link "Liabilities" at bounding box center [304, 93] width 38 height 15
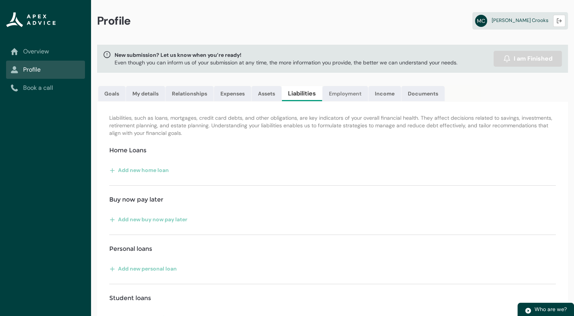
click at [341, 94] on link "Employment" at bounding box center [346, 93] width 46 height 15
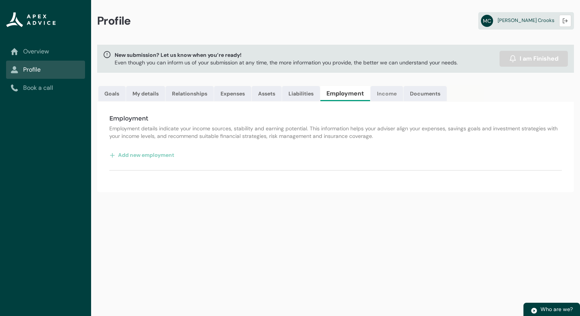
click at [389, 96] on link "Income" at bounding box center [386, 93] width 33 height 15
click at [422, 93] on link "Documents" at bounding box center [422, 93] width 43 height 15
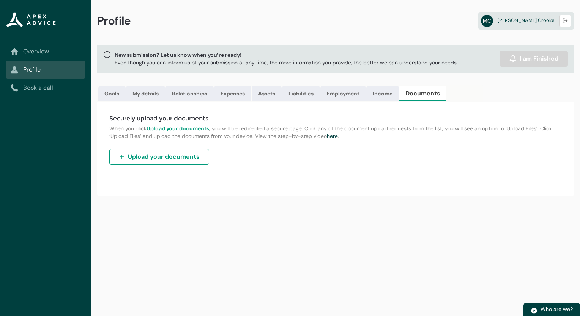
click at [171, 160] on span "Upload your documents" at bounding box center [164, 157] width 72 height 9
